Goal: Register for event/course: Register for event/course

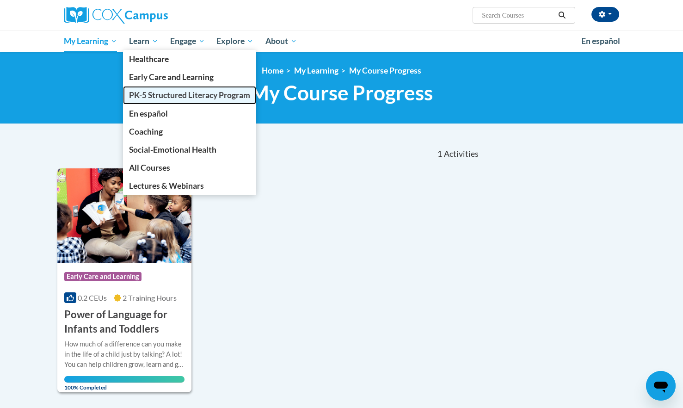
click at [161, 94] on span "PK-5 Structured Literacy Program" at bounding box center [189, 95] width 121 height 10
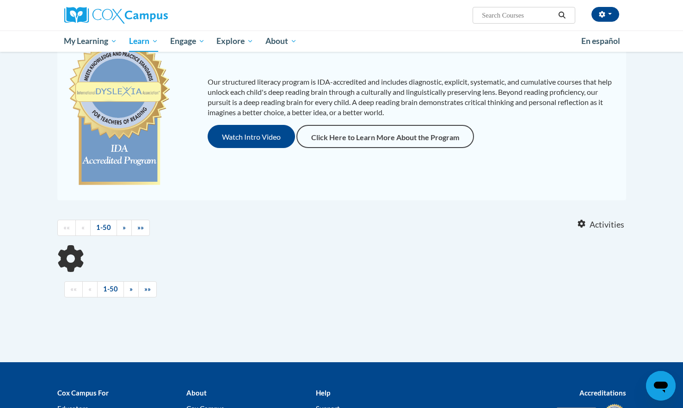
scroll to position [109, 0]
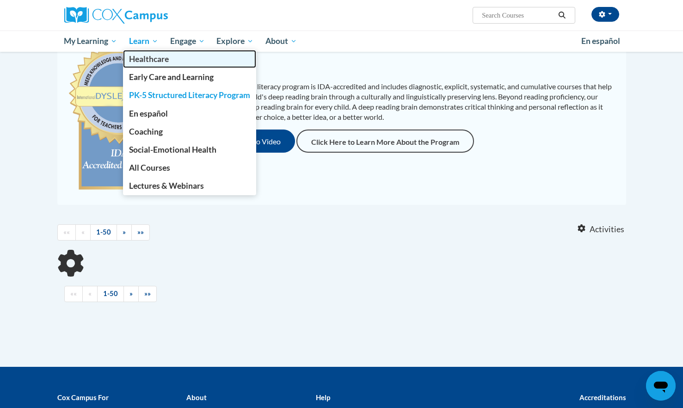
click at [148, 58] on span "Healthcare" at bounding box center [149, 59] width 40 height 10
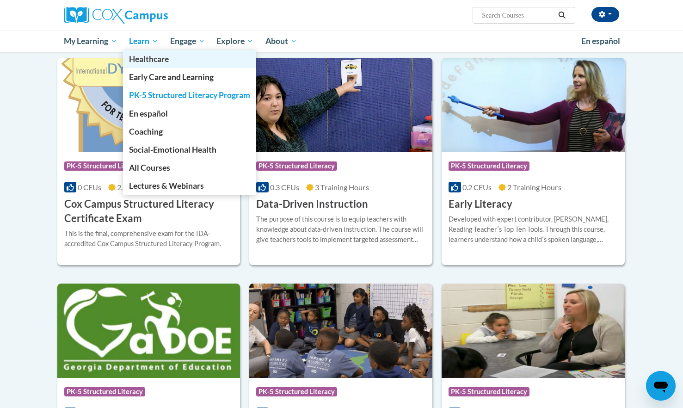
scroll to position [307, 0]
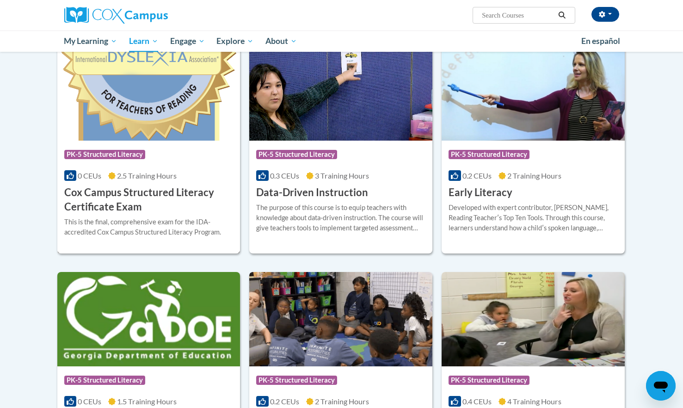
click at [173, 177] on span "2.5 Training Hours" at bounding box center [147, 175] width 60 height 9
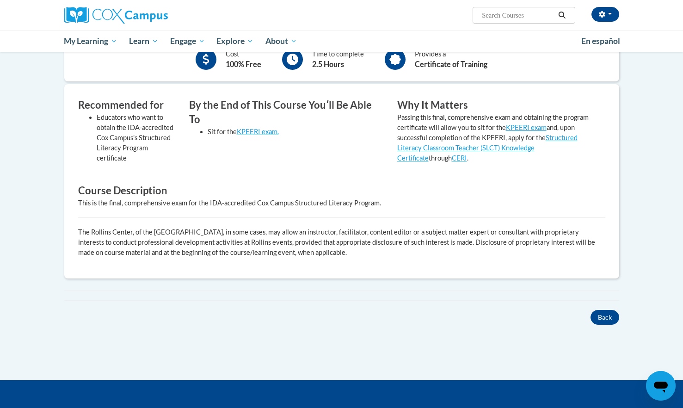
scroll to position [241, 0]
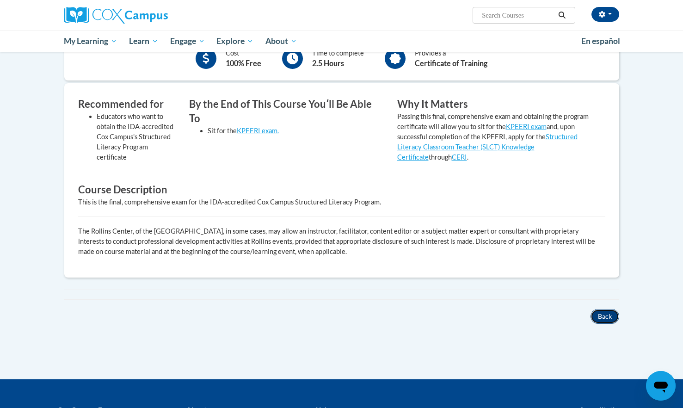
click at [608, 314] on button "Back" at bounding box center [604, 316] width 29 height 15
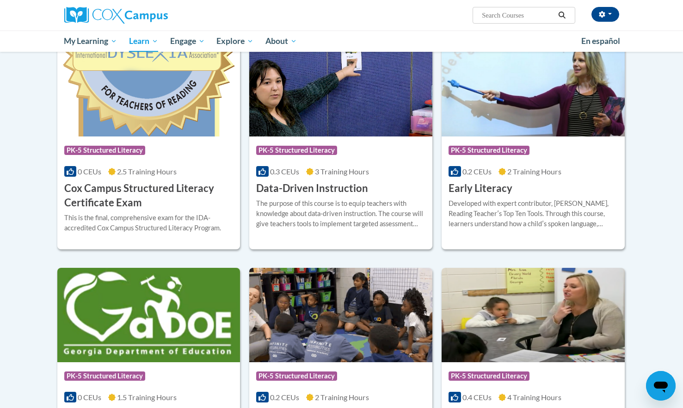
scroll to position [311, 0]
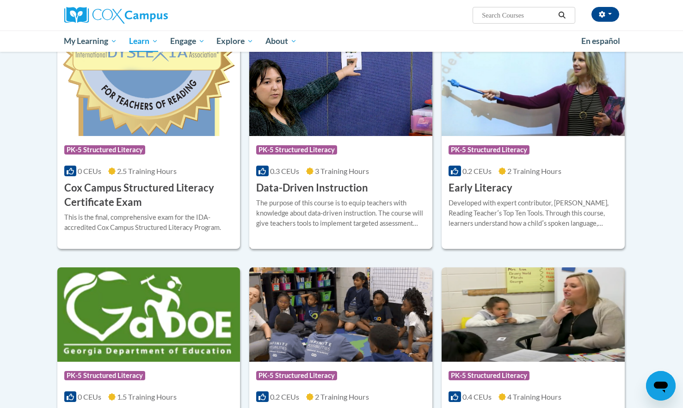
click at [334, 188] on h3 "Data-Driven Instruction" at bounding box center [312, 188] width 112 height 14
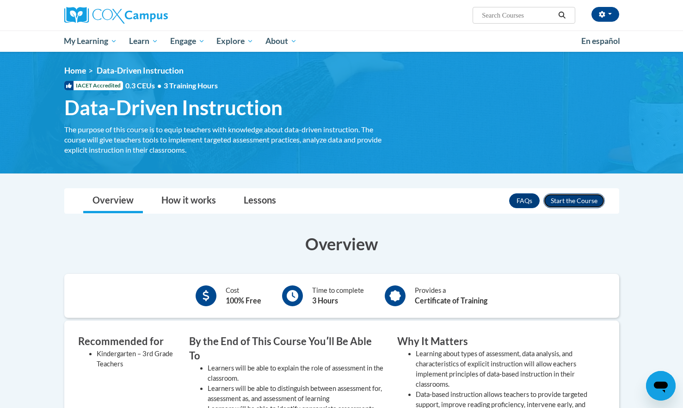
click at [576, 199] on button "Enroll" at bounding box center [573, 200] width 61 height 15
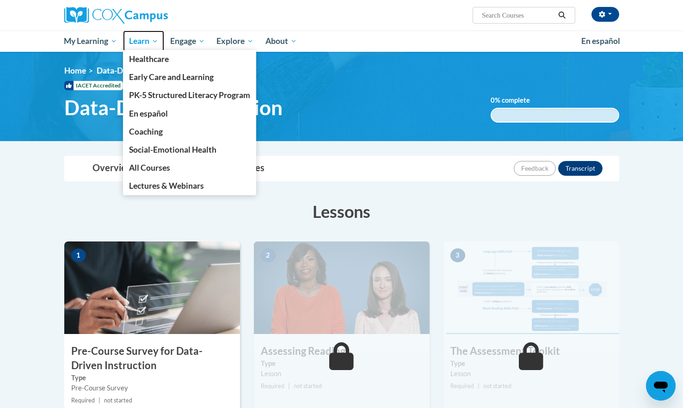
click at [148, 38] on span "Learn" at bounding box center [143, 41] width 29 height 11
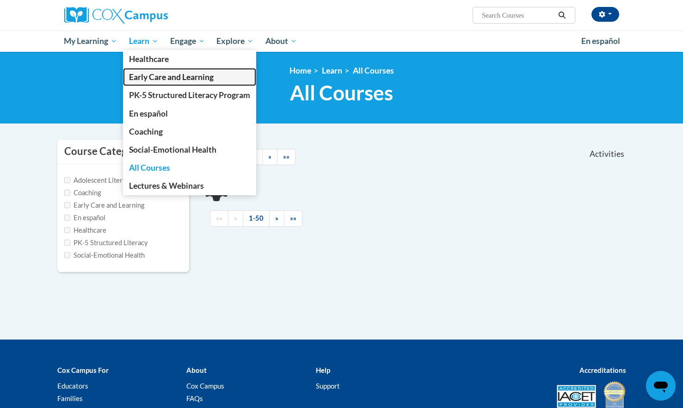
click at [146, 77] on span "Early Care and Learning" at bounding box center [171, 77] width 85 height 10
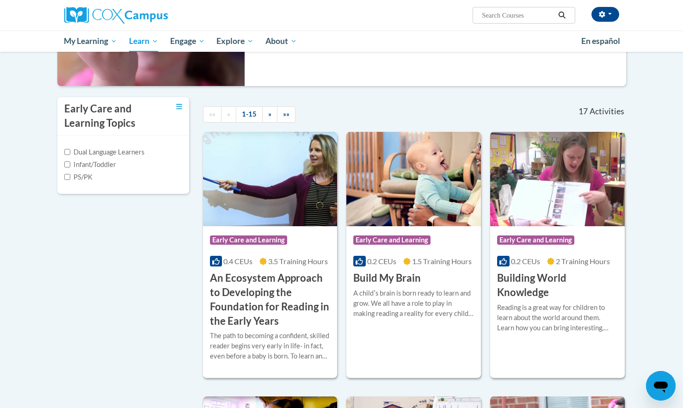
scroll to position [166, 0]
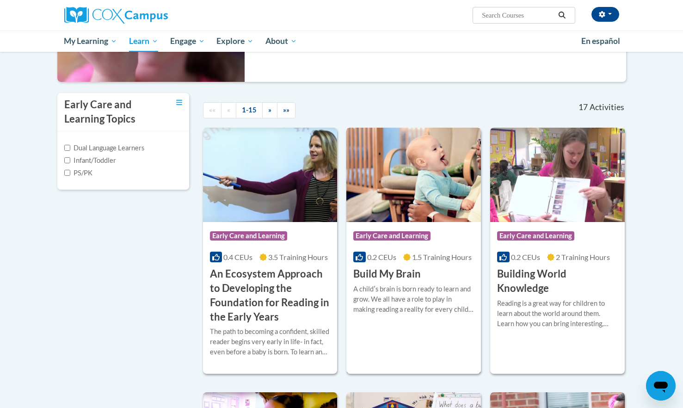
click at [461, 270] on div "Course Category: Early Care and Learning 0.2 CEUs 1.5 Training Hours COURSE Bui…" at bounding box center [413, 251] width 135 height 59
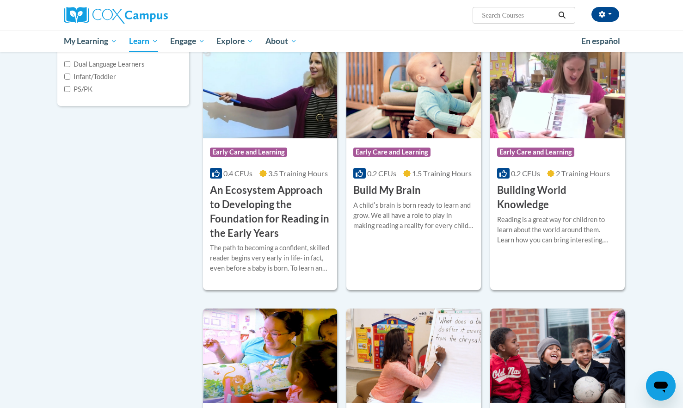
scroll to position [250, 0]
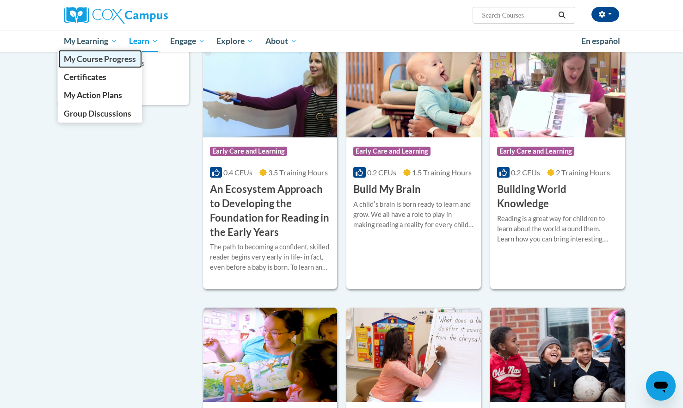
click at [98, 59] on span "My Course Progress" at bounding box center [100, 59] width 72 height 10
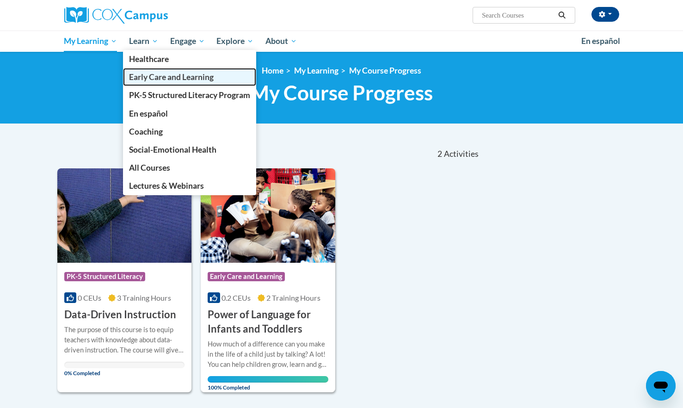
click at [143, 76] on span "Early Care and Learning" at bounding box center [171, 77] width 85 height 10
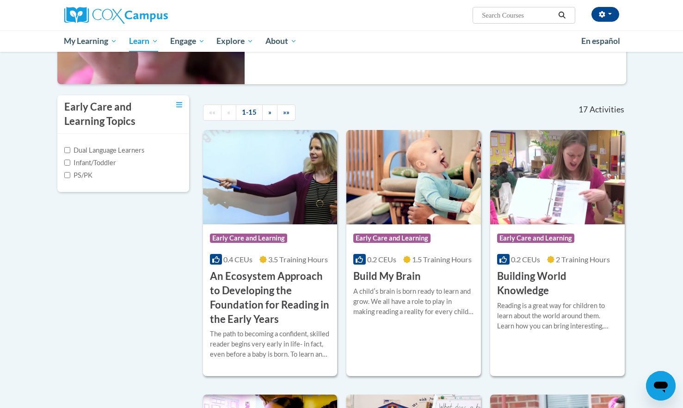
scroll to position [177, 0]
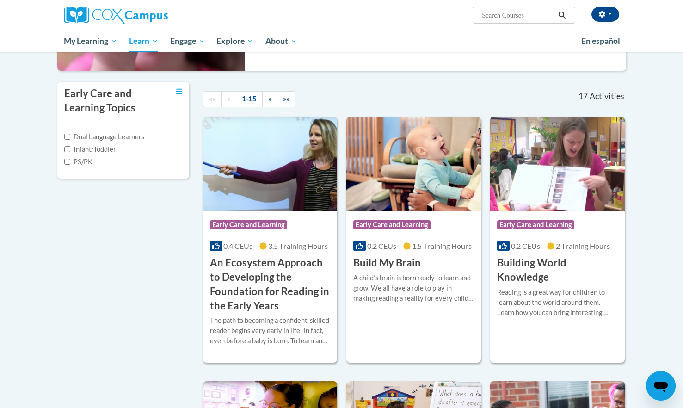
click at [405, 263] on h3 "Build My Brain" at bounding box center [386, 263] width 67 height 14
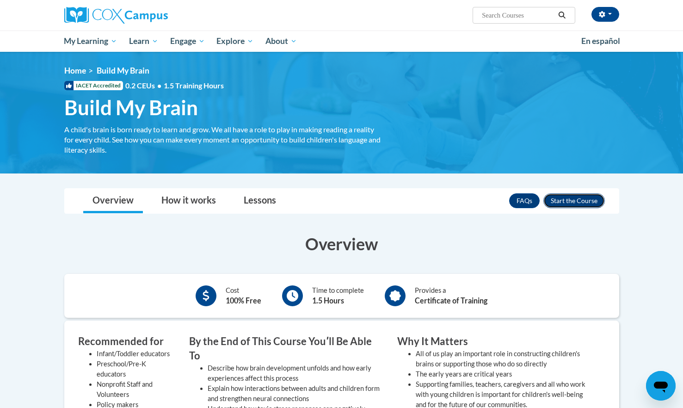
click at [569, 200] on button "Enroll" at bounding box center [573, 200] width 61 height 15
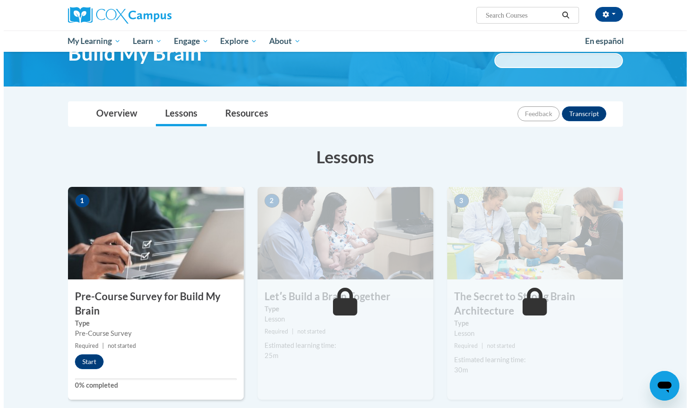
scroll to position [198, 0]
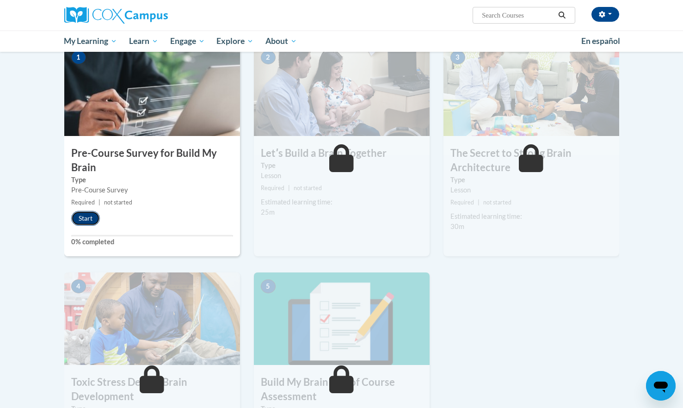
click at [85, 217] on button "Start" at bounding box center [85, 218] width 29 height 15
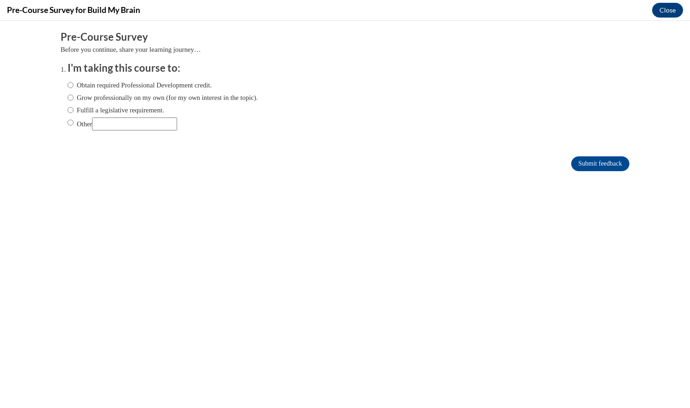
scroll to position [0, 0]
click at [67, 121] on input "Other" at bounding box center [70, 122] width 6 height 10
radio input "true"
click at [109, 130] on div "Obtain required Professional Development credit. Grow professionally on my own …" at bounding box center [162, 105] width 190 height 60
click at [116, 124] on input "Other" at bounding box center [134, 123] width 85 height 13
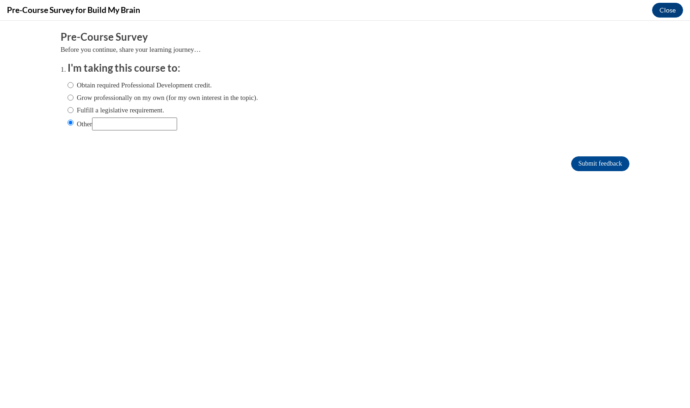
type input "I WORK IN A CHILDCARE FICILITY"
click at [605, 164] on input "Submit feedback" at bounding box center [600, 163] width 58 height 15
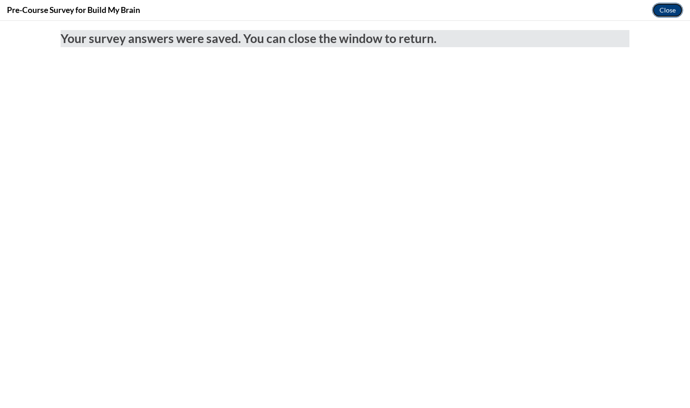
click at [669, 6] on button "Close" at bounding box center [667, 10] width 31 height 15
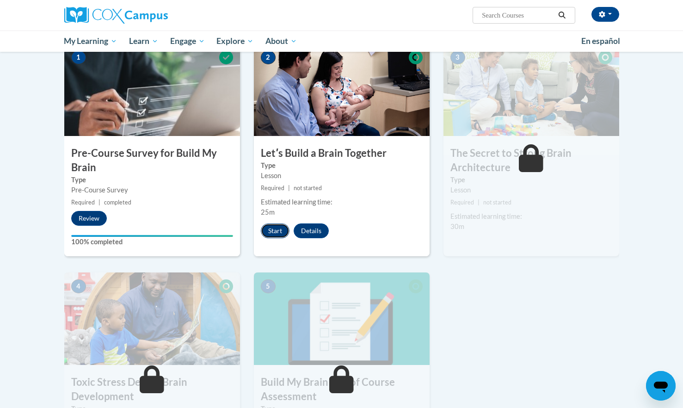
click at [280, 227] on button "Start" at bounding box center [275, 230] width 29 height 15
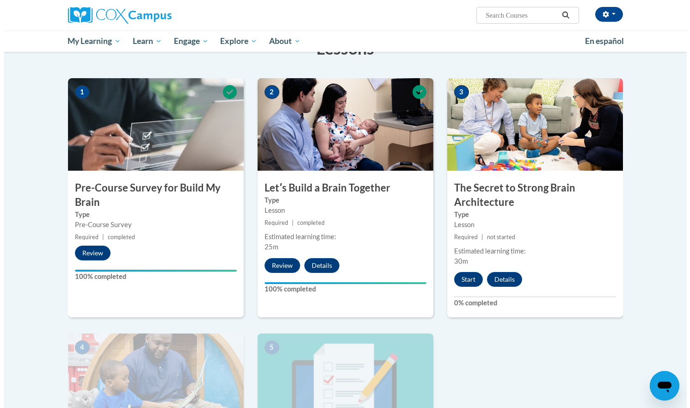
scroll to position [165, 0]
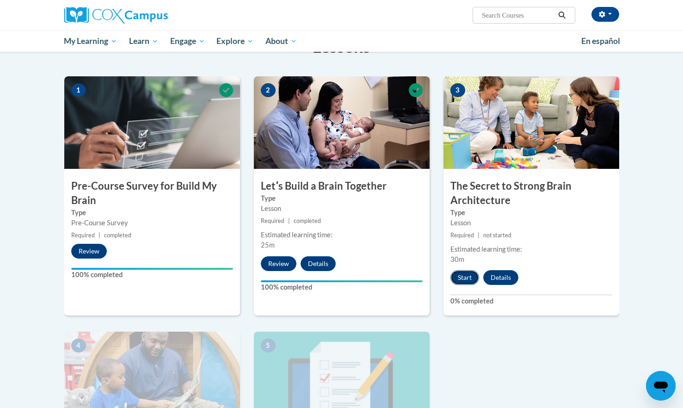
click at [459, 276] on button "Start" at bounding box center [464, 277] width 29 height 15
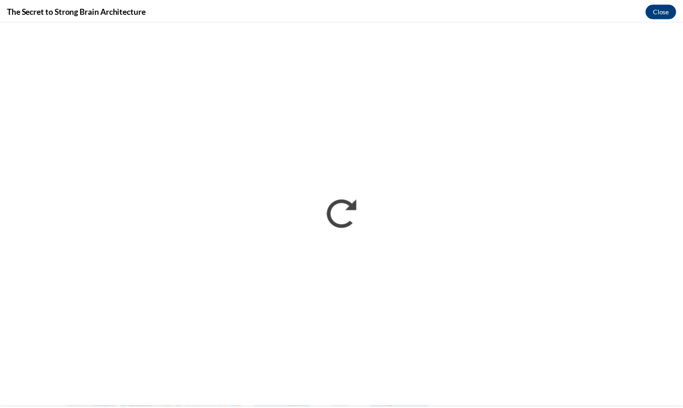
scroll to position [0, 0]
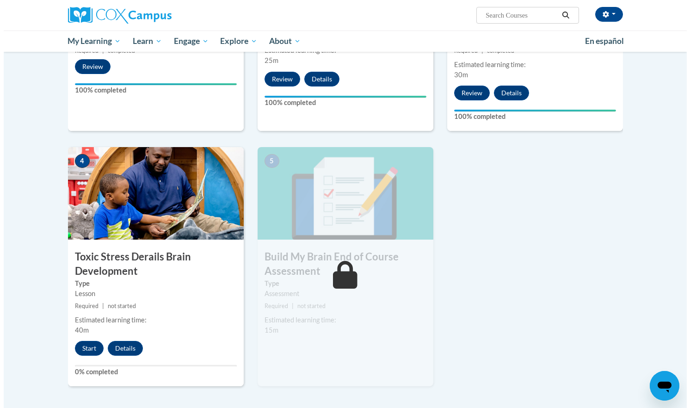
scroll to position [352, 0]
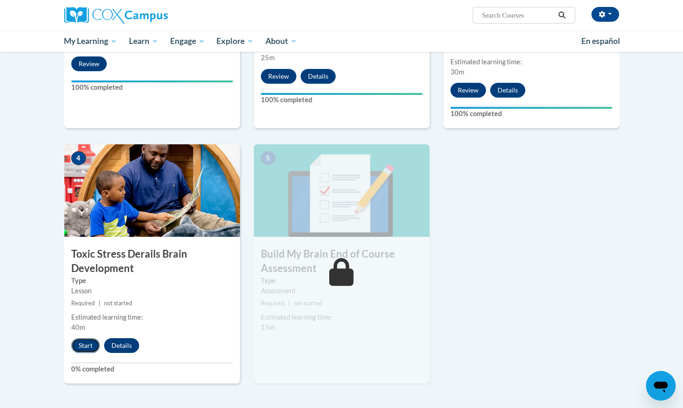
click at [79, 349] on button "Start" at bounding box center [85, 345] width 29 height 15
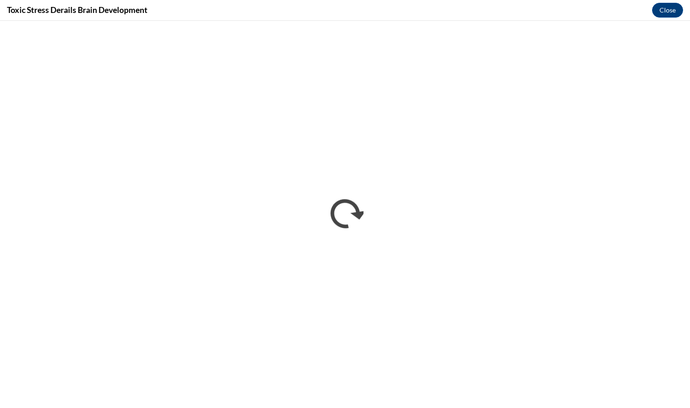
scroll to position [0, 0]
